Goal: Navigation & Orientation: Find specific page/section

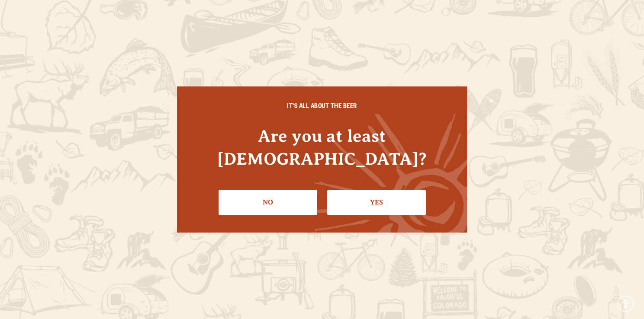
click at [365, 190] on link "Yes" at bounding box center [376, 202] width 99 height 25
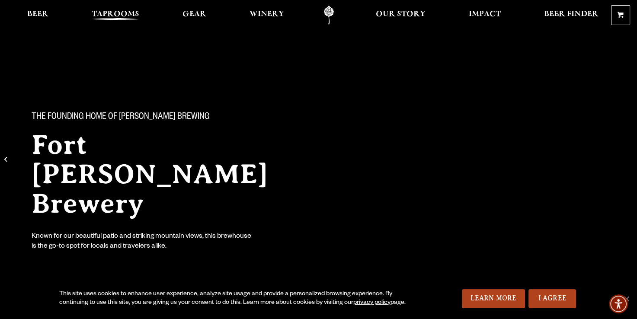
click at [119, 14] on span "Taprooms" at bounding box center [116, 14] width 48 height 7
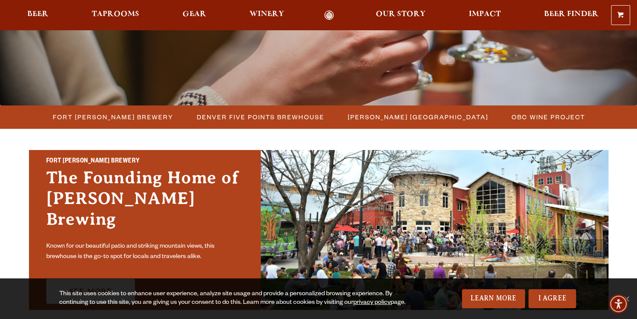
scroll to position [175, 0]
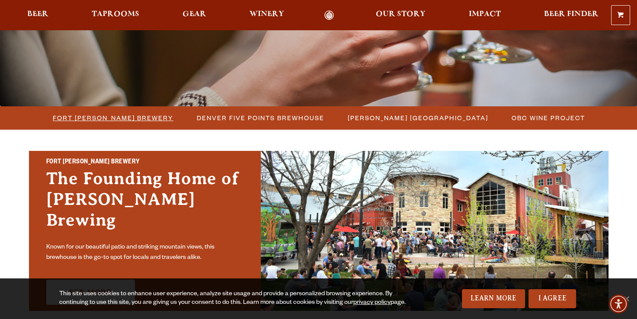
click at [110, 123] on span "Fort [PERSON_NAME] Brewery" at bounding box center [113, 118] width 121 height 13
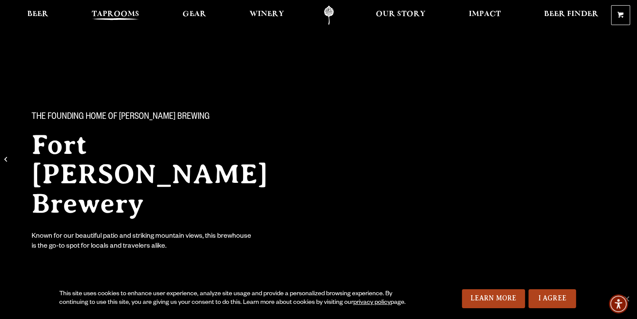
click at [107, 14] on span "Taprooms" at bounding box center [116, 14] width 48 height 7
